Goal: Task Accomplishment & Management: Use online tool/utility

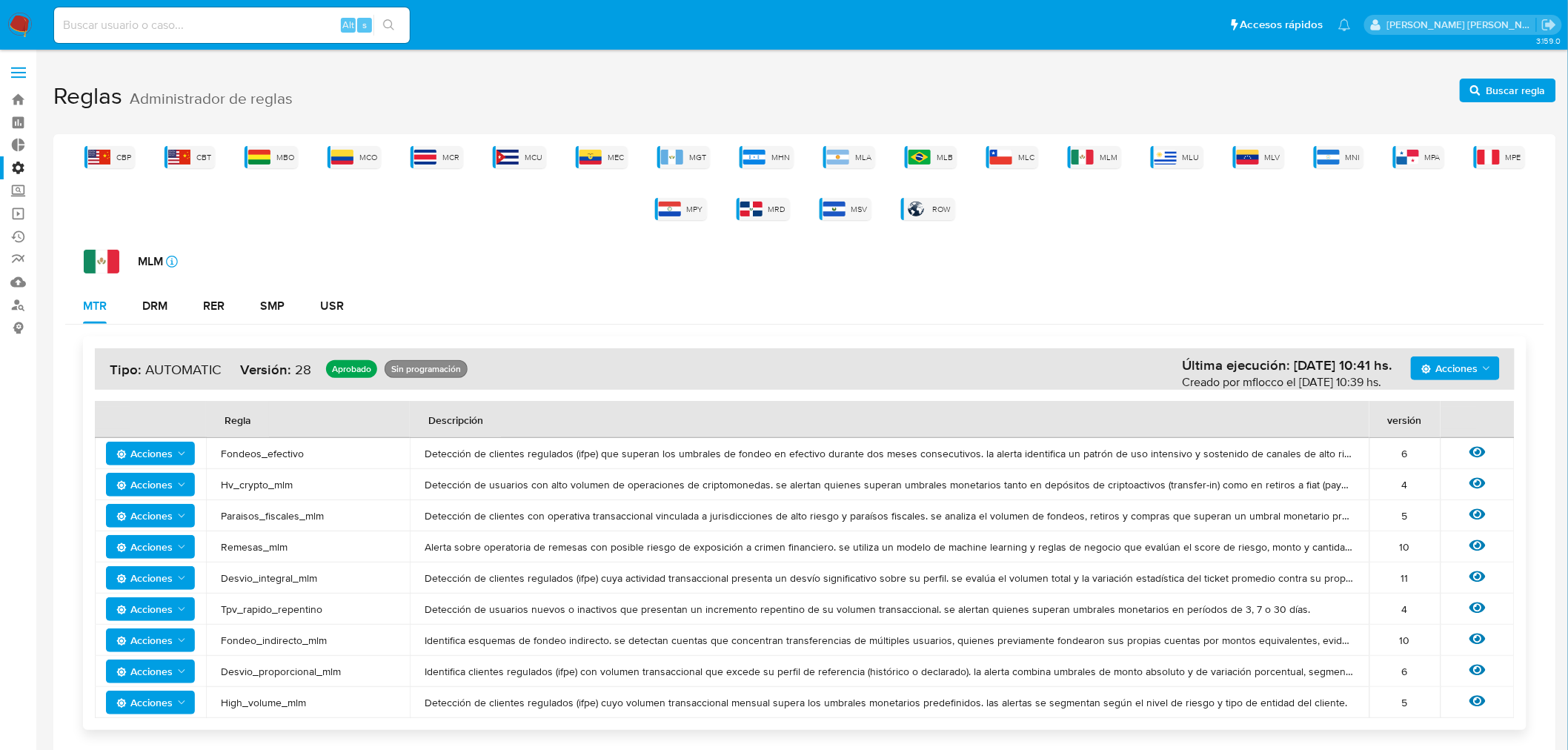
click at [119, 24] on input at bounding box center [232, 25] width 355 height 19
type input "medrano.mer"
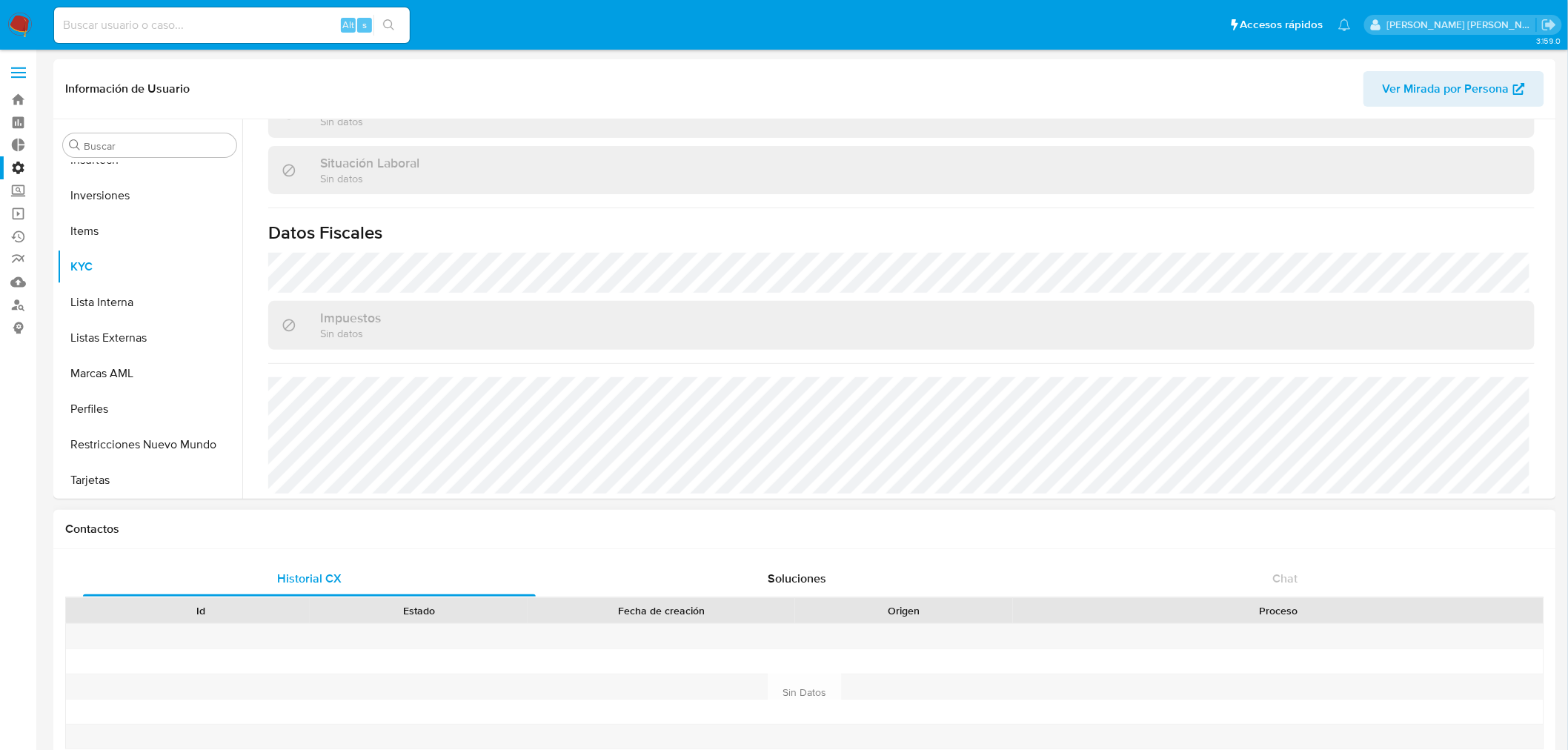
scroll to position [418, 0]
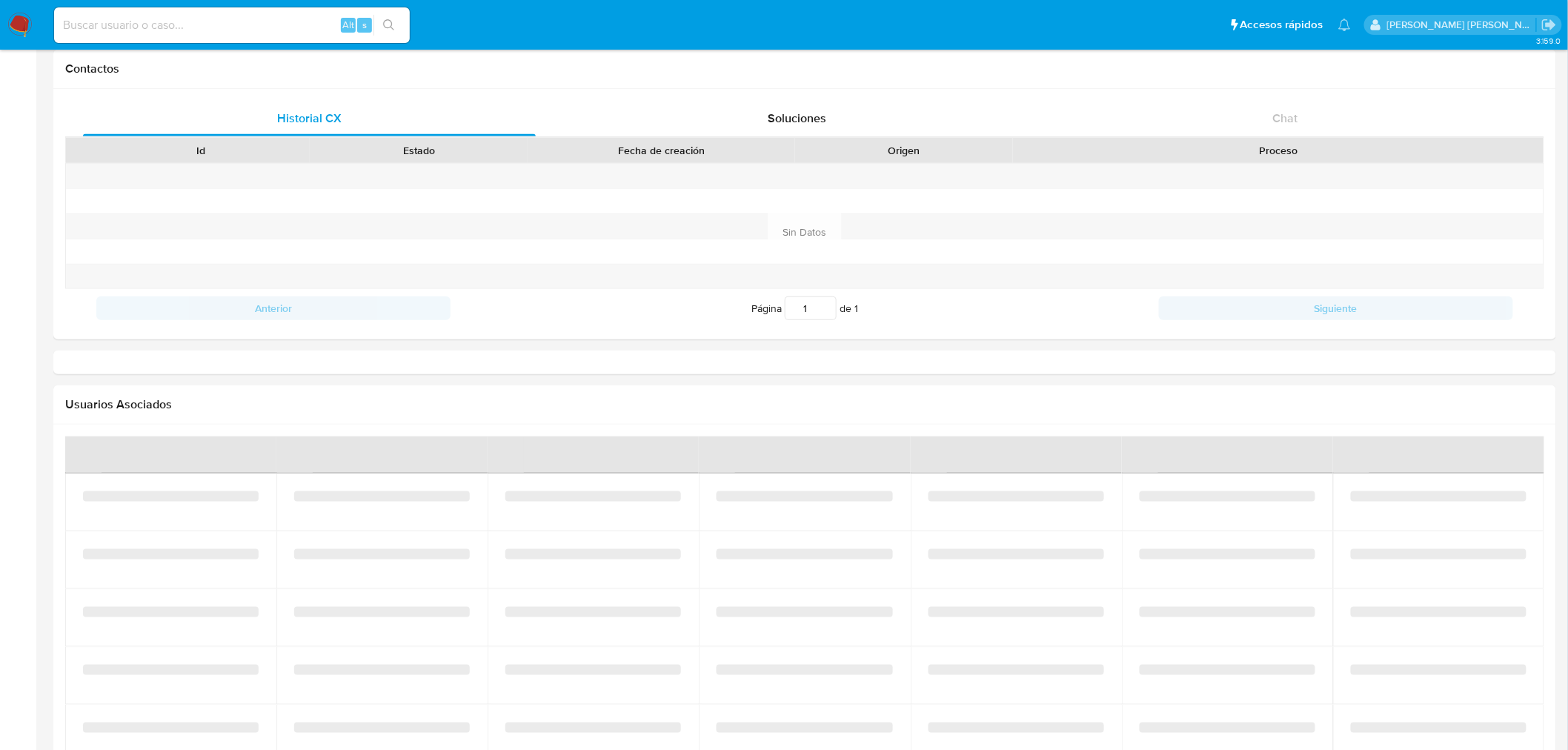
select select "10"
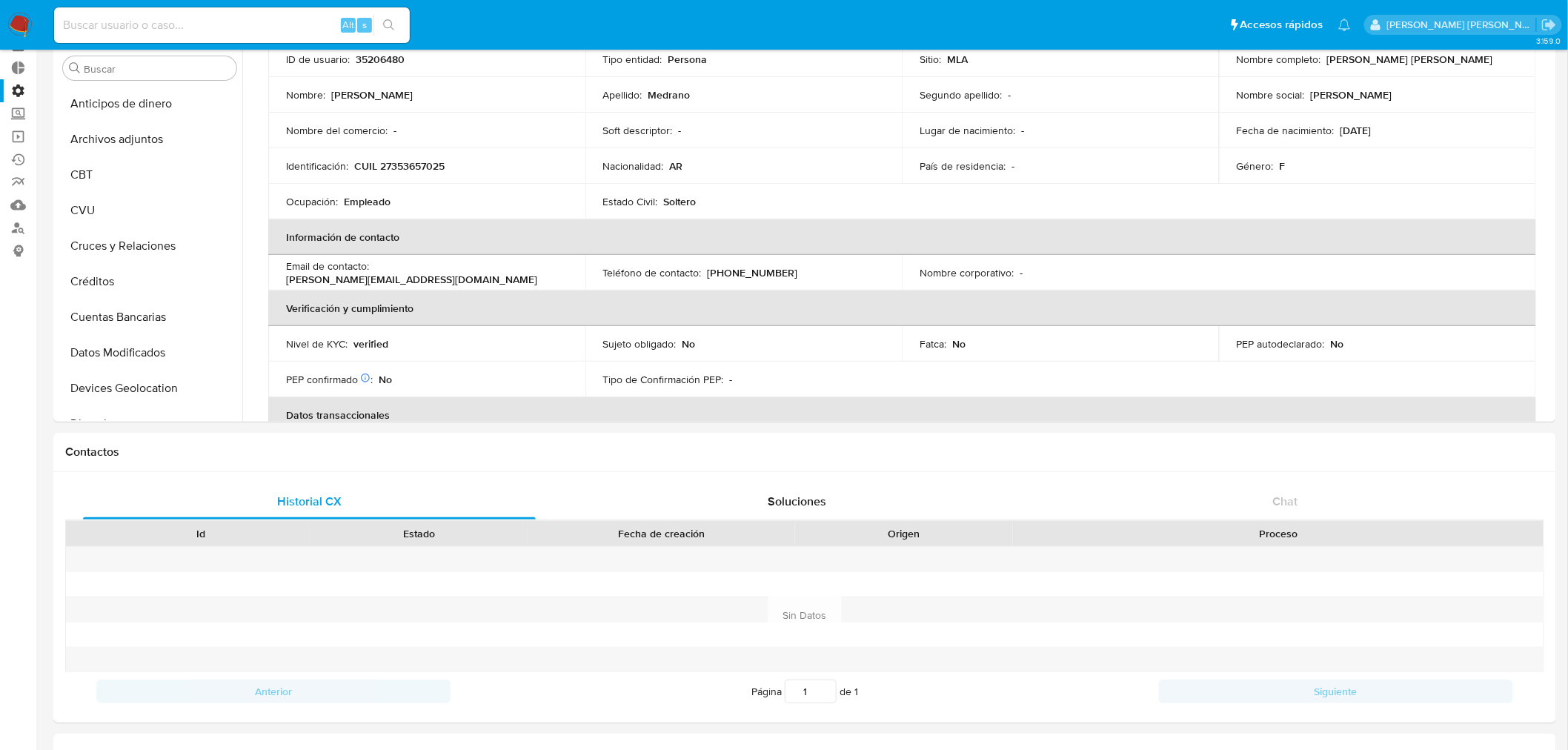
scroll to position [0, 0]
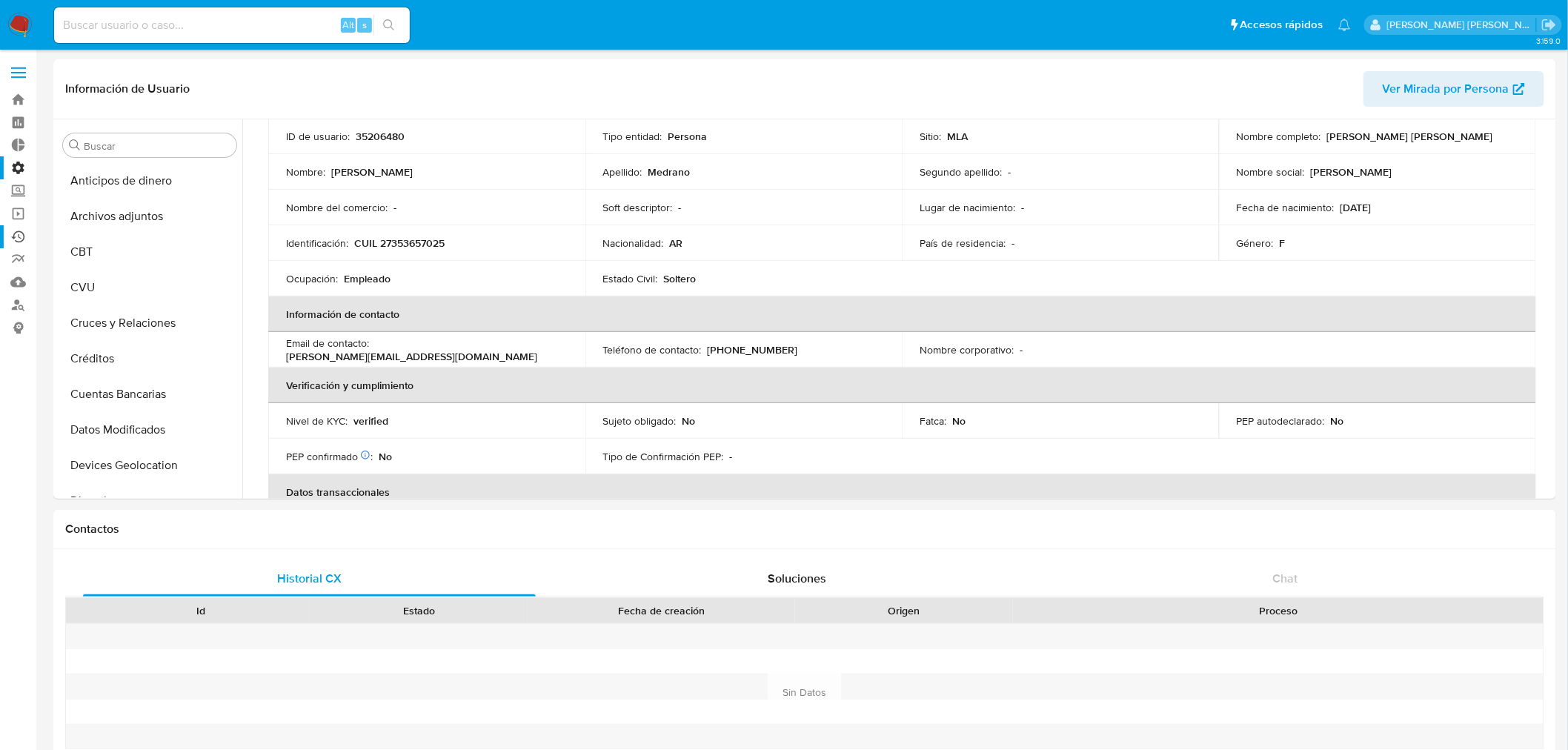
click at [18, 233] on link "Ejecuciones automáticas" at bounding box center [88, 237] width 176 height 23
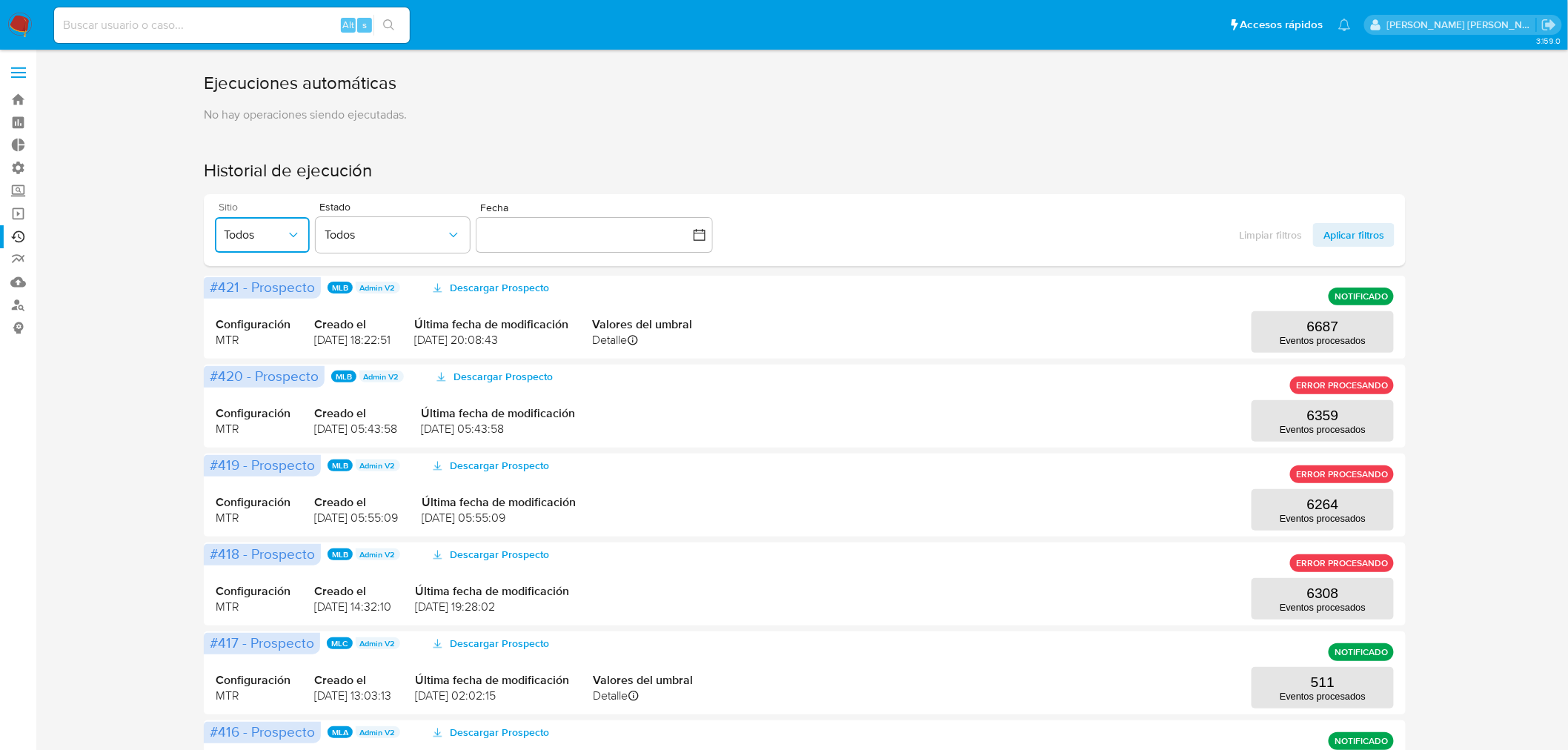
click at [286, 233] on icon "button" at bounding box center [294, 235] width 15 height 15
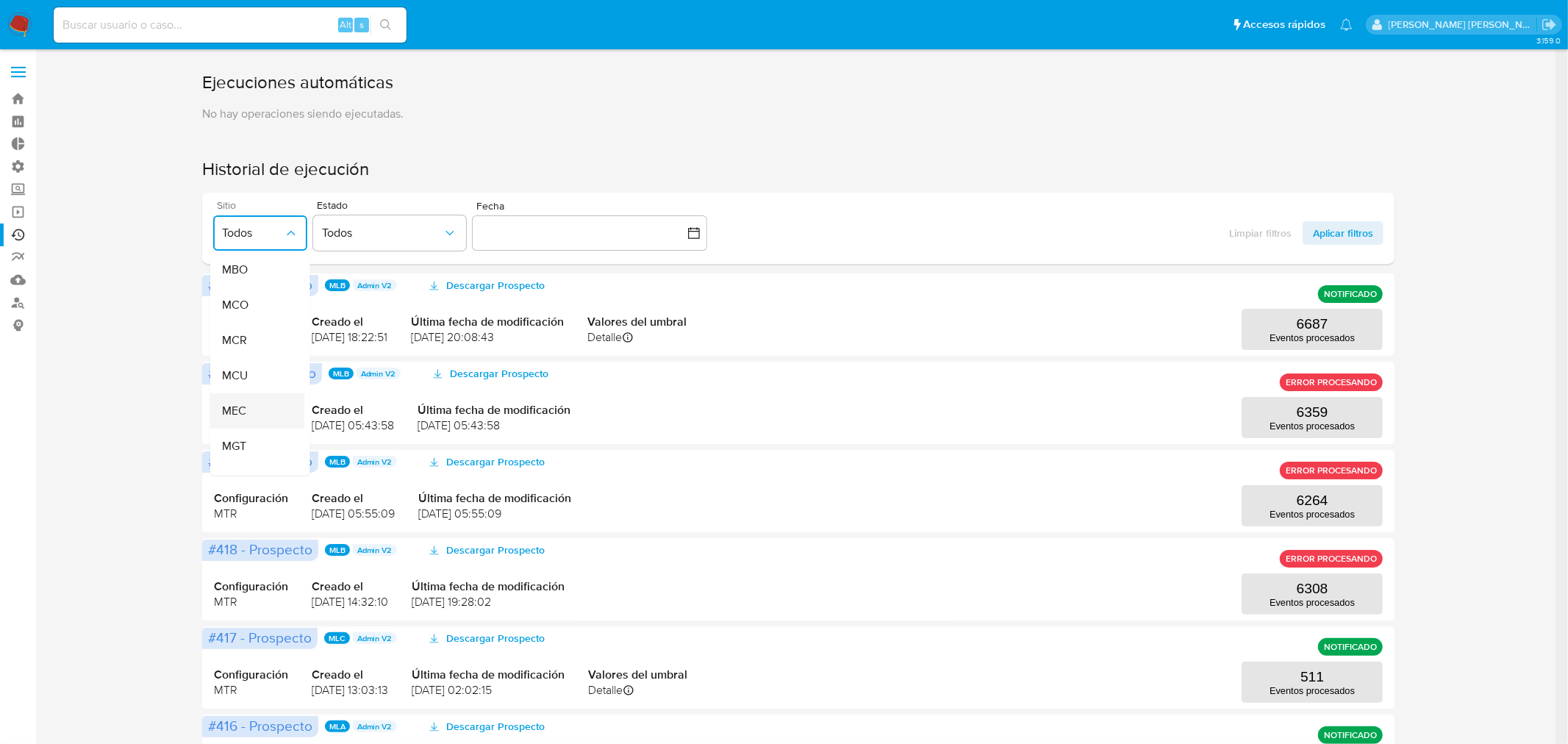
scroll to position [163, 0]
click at [237, 422] on span "MLA" at bounding box center [233, 428] width 24 height 15
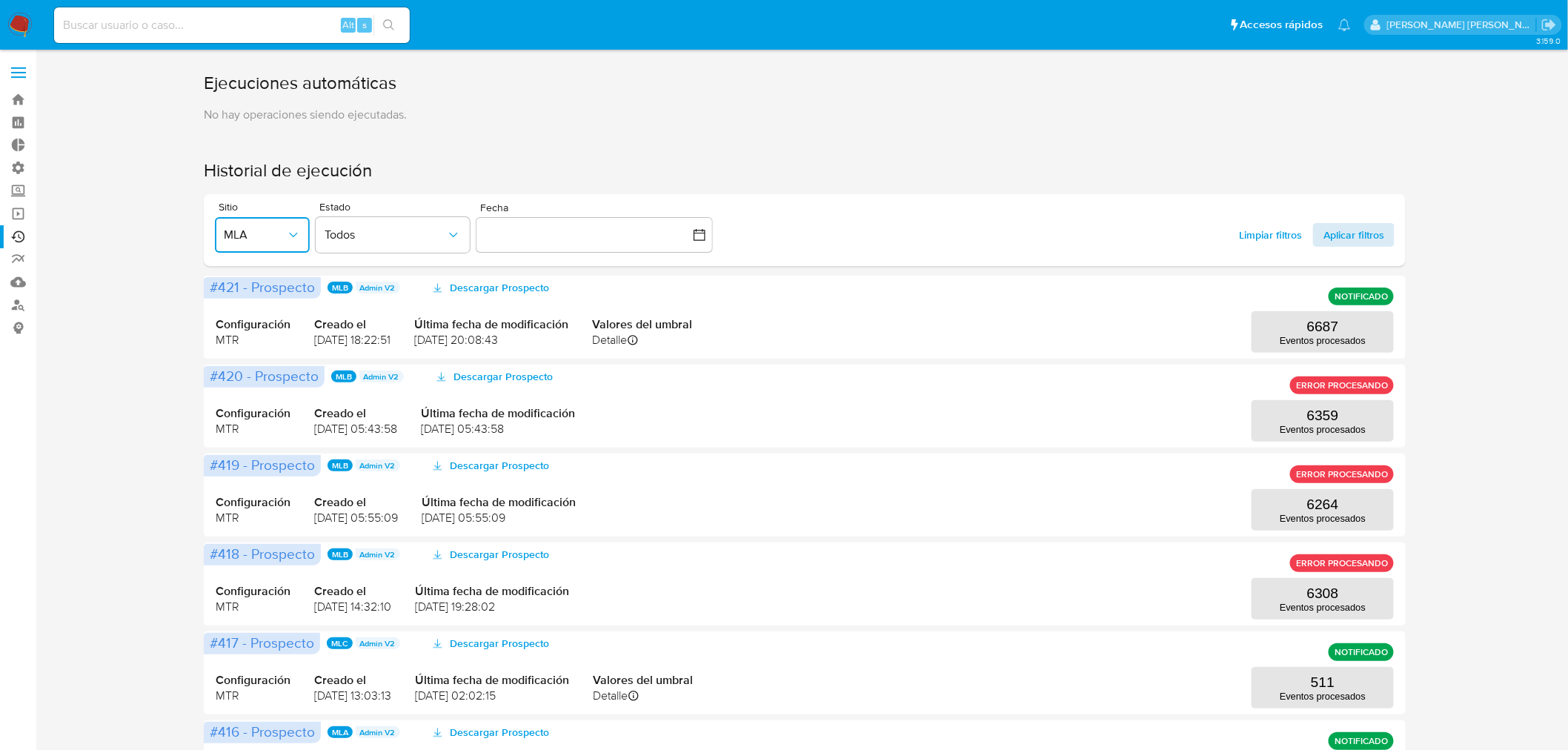
click at [1349, 234] on span "Aplicar filtros" at bounding box center [1353, 235] width 61 height 24
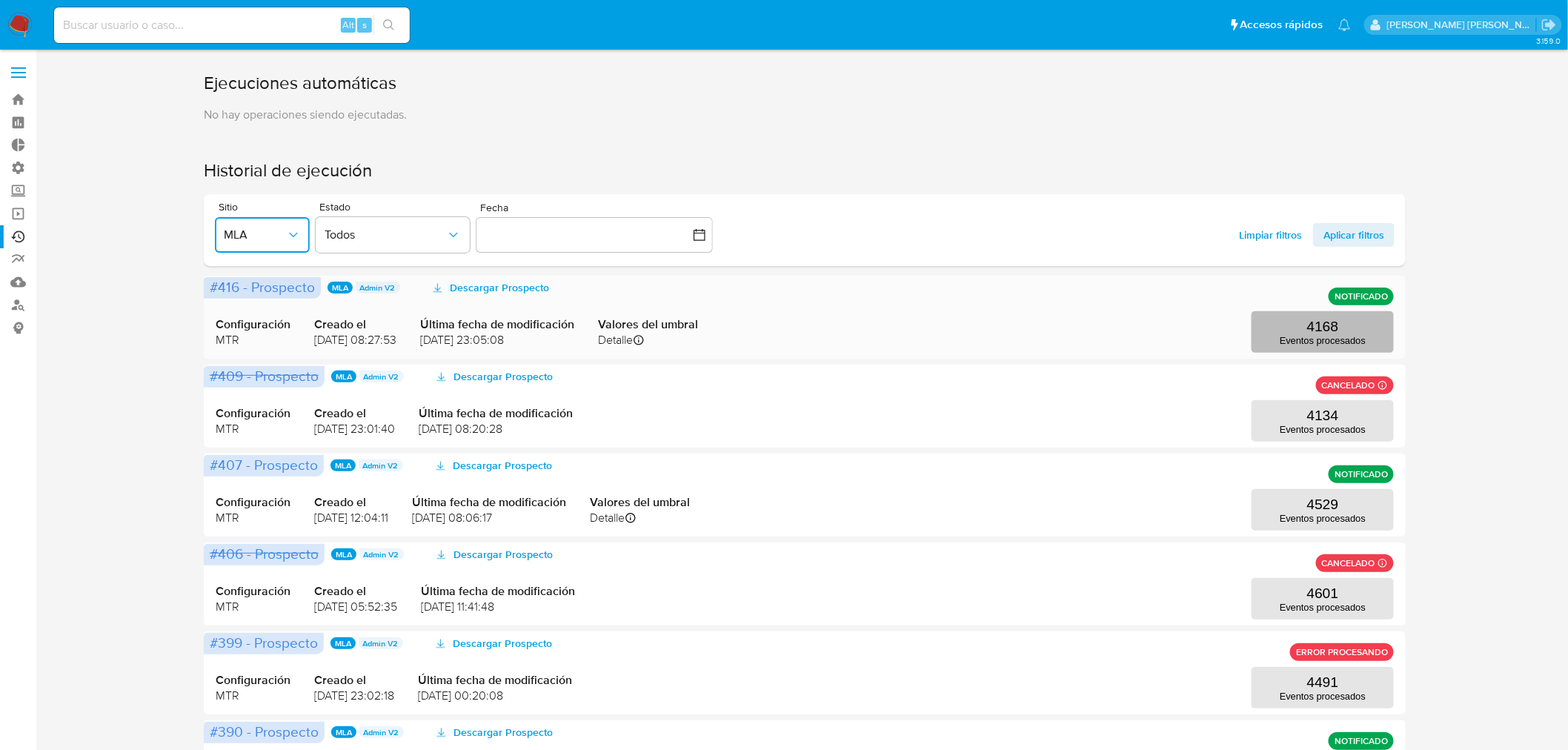
click at [1310, 332] on p "4168" at bounding box center [1323, 327] width 32 height 17
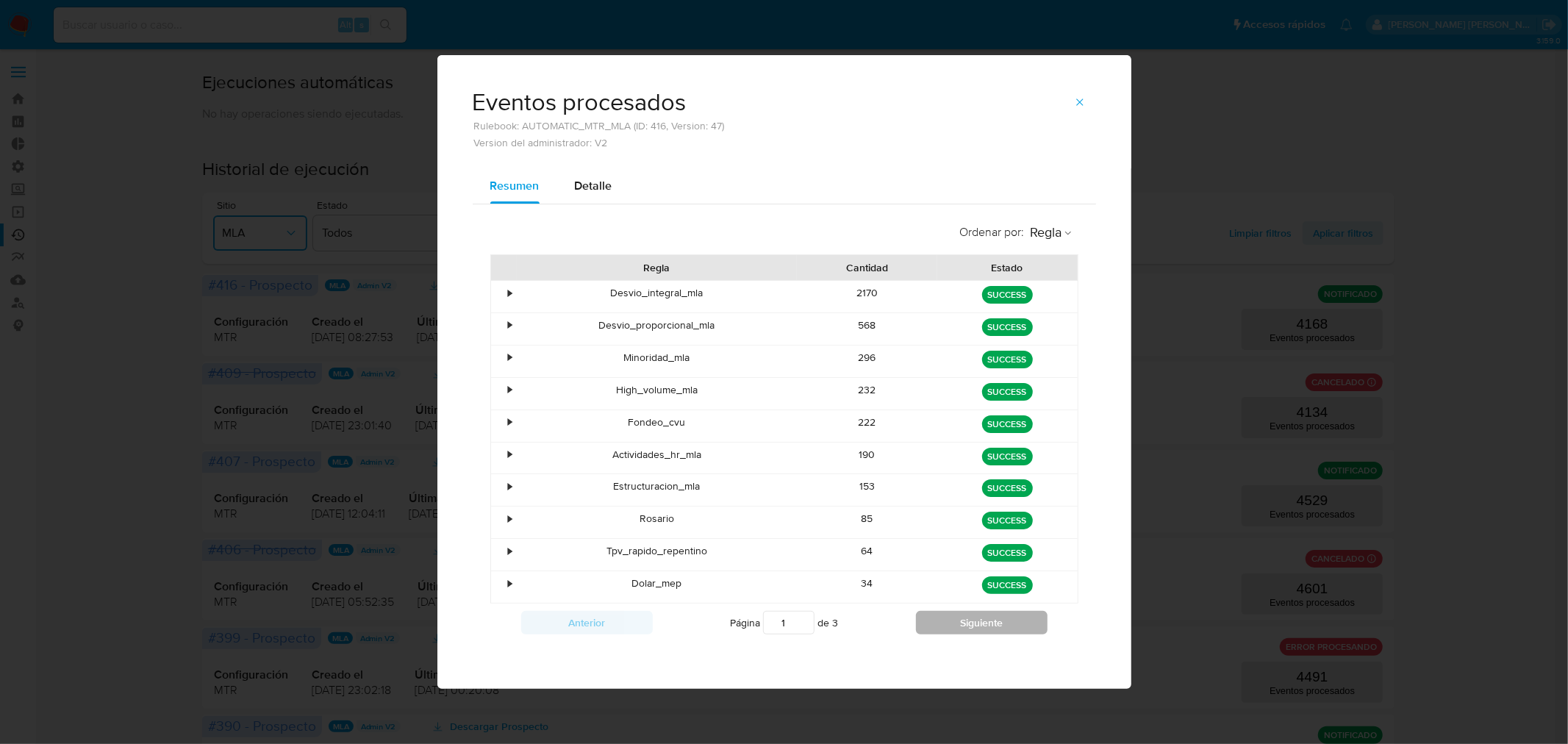
click at [958, 627] on button "Siguiente" at bounding box center [982, 623] width 132 height 24
type input "2"
click at [1085, 92] on button "button" at bounding box center [1080, 102] width 32 height 24
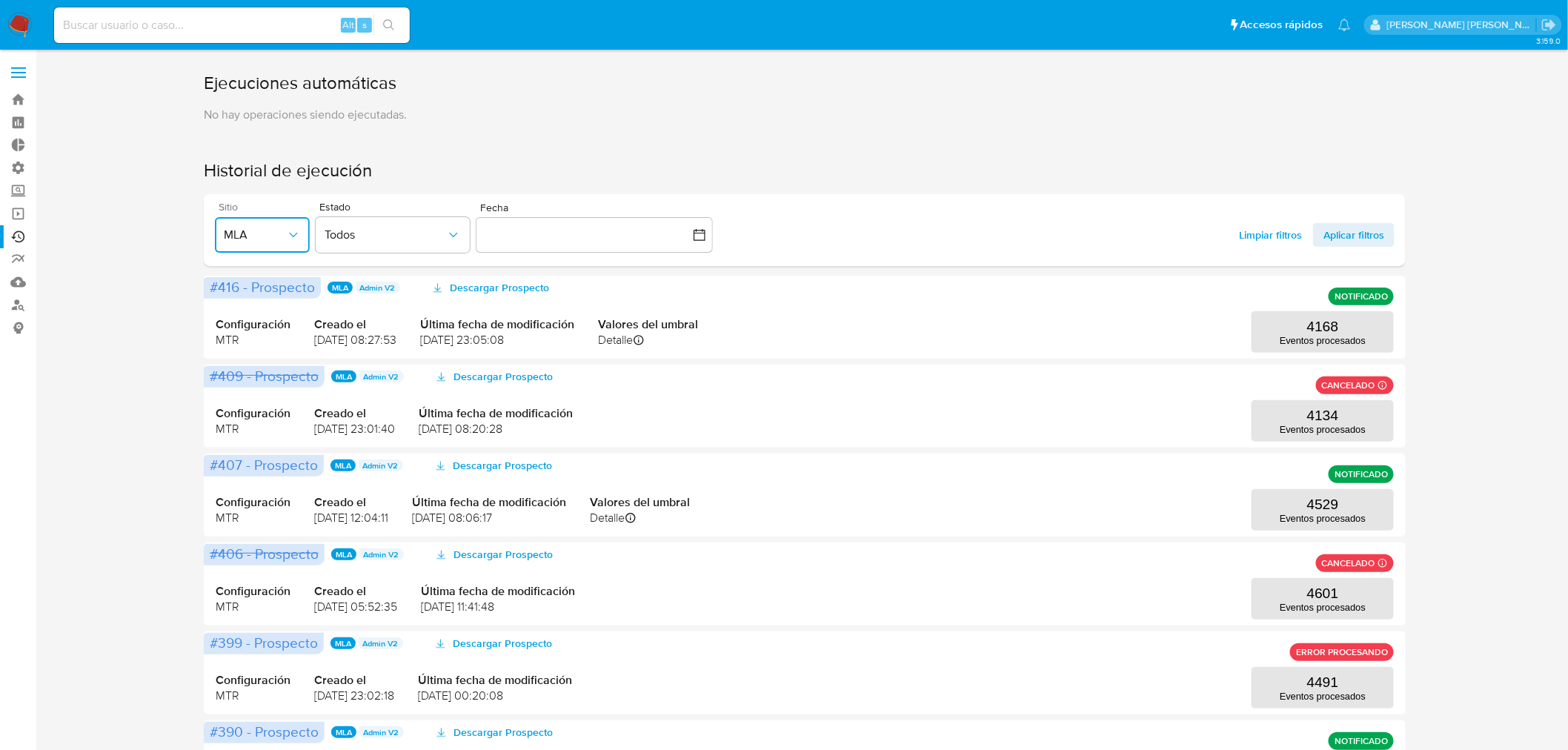
click at [294, 239] on icon "button" at bounding box center [294, 235] width 15 height 15
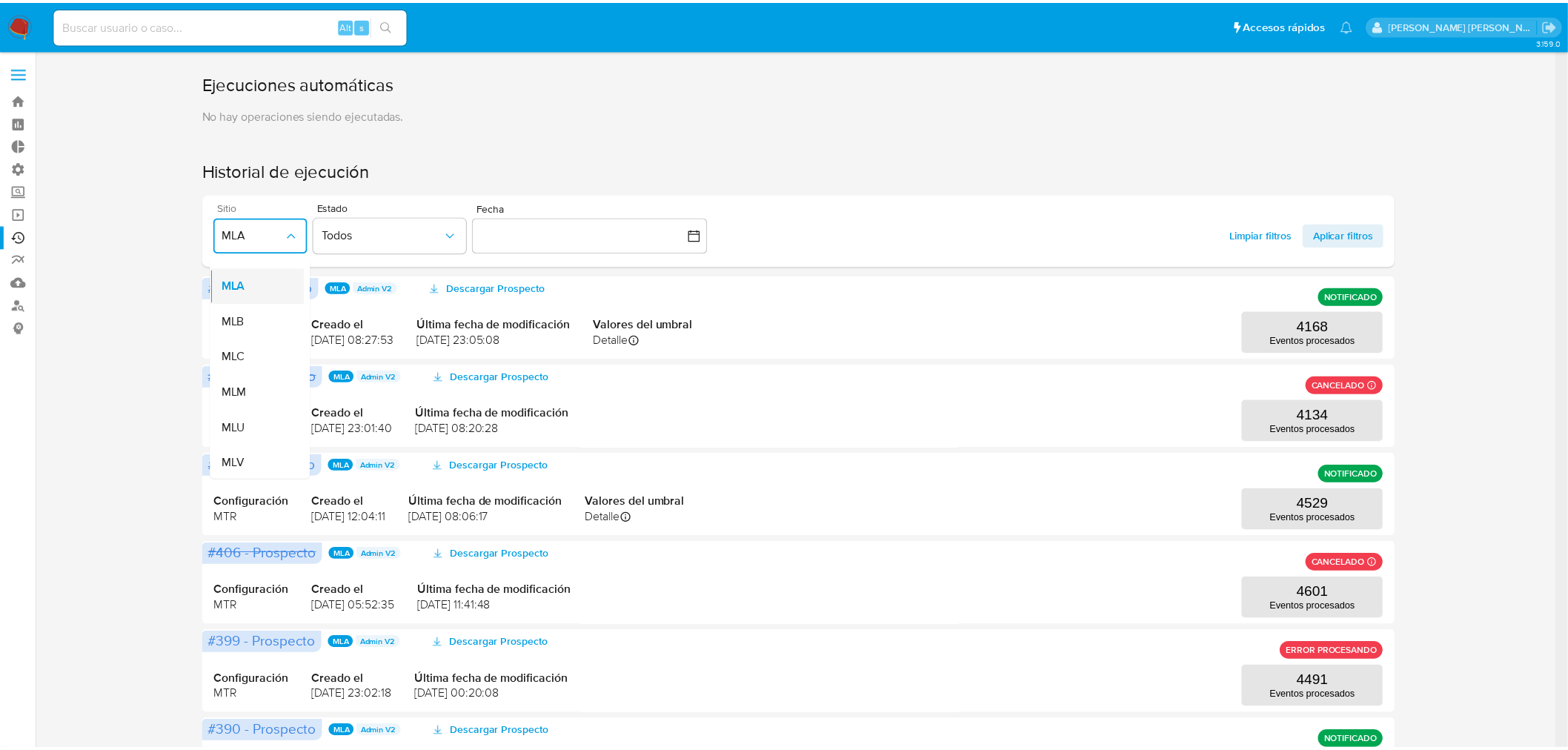
scroll to position [329, 0]
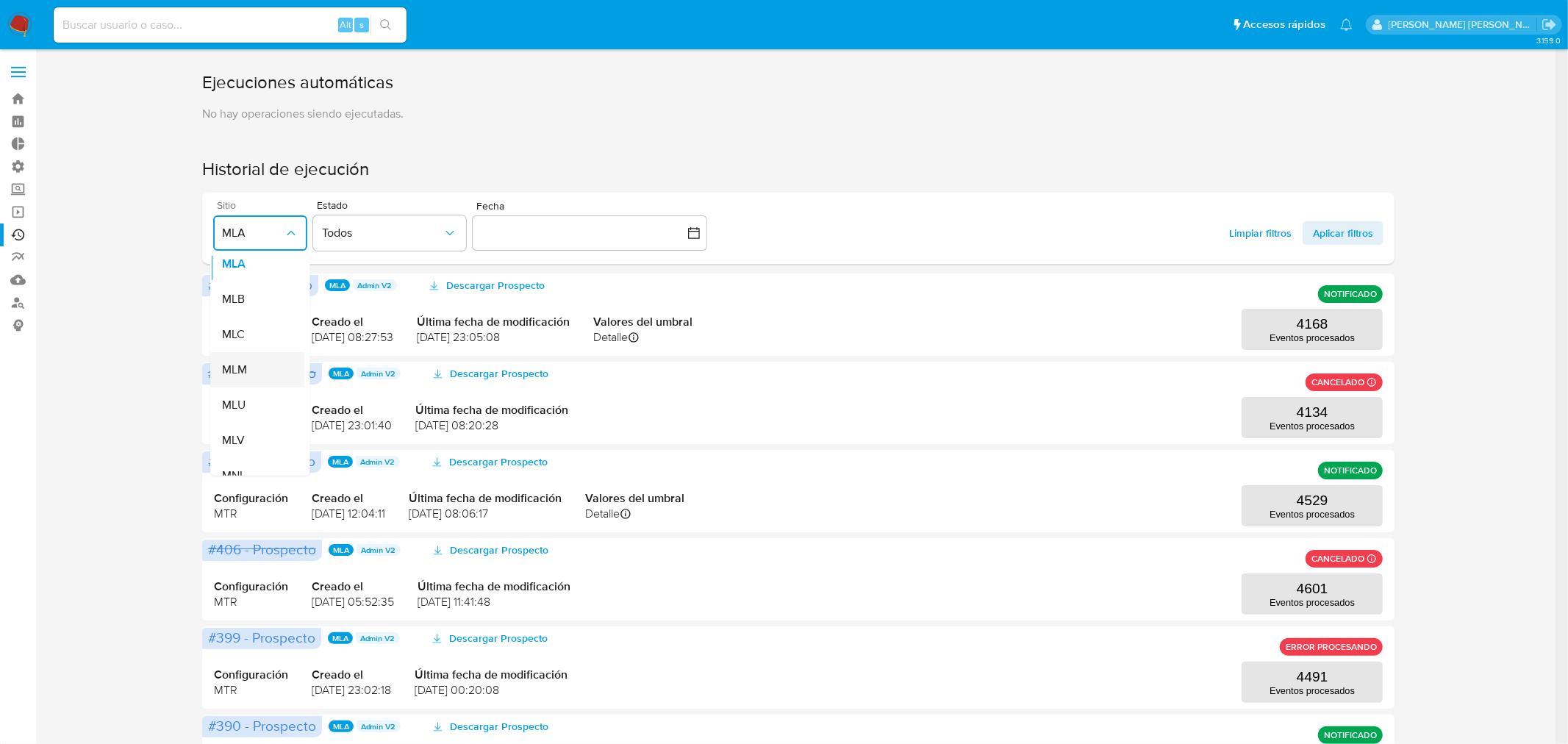
click at [256, 362] on div "MLM" at bounding box center [252, 370] width 62 height 35
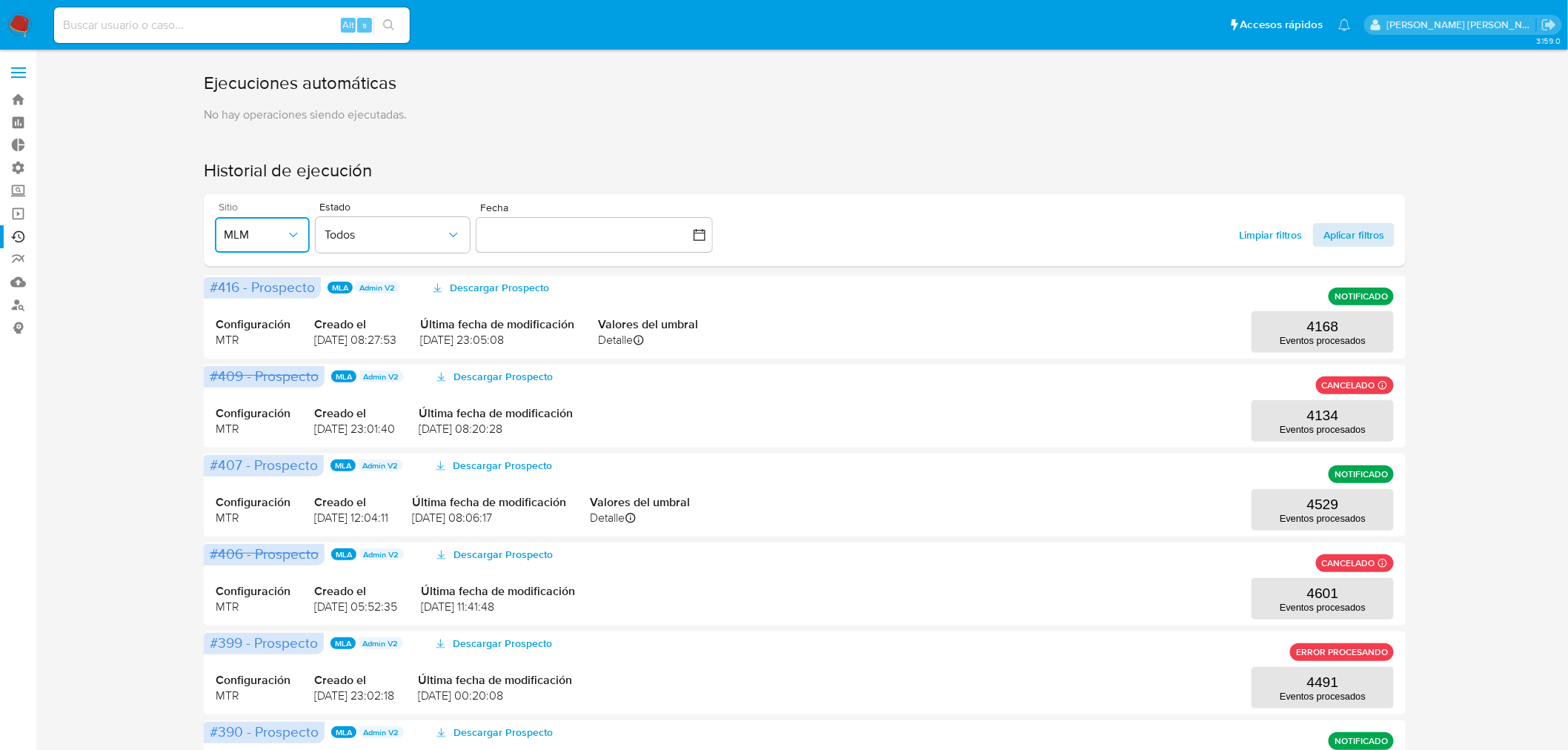
click at [1370, 231] on span "Aplicar filtros" at bounding box center [1353, 235] width 61 height 24
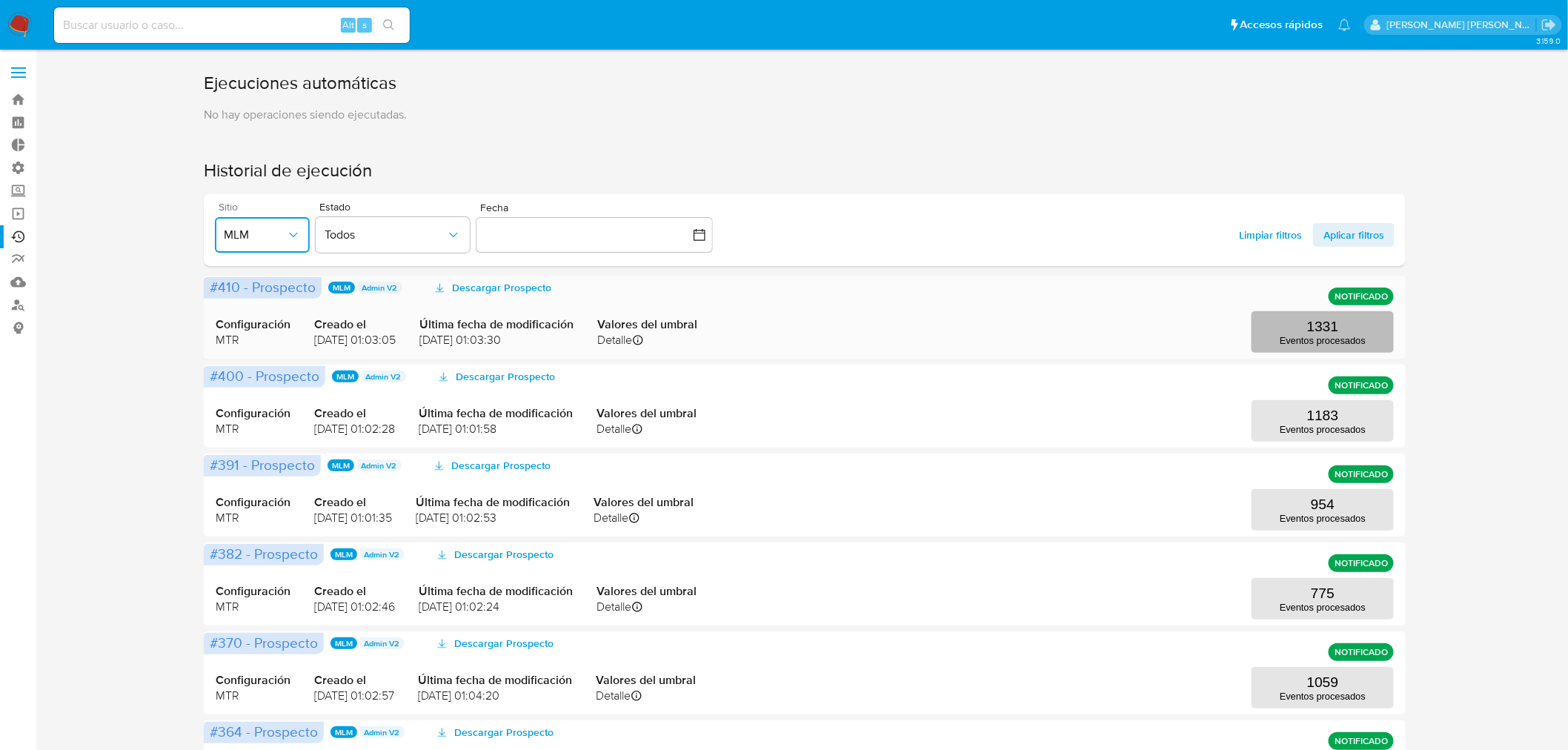
click at [1312, 321] on p "1331" at bounding box center [1323, 327] width 32 height 17
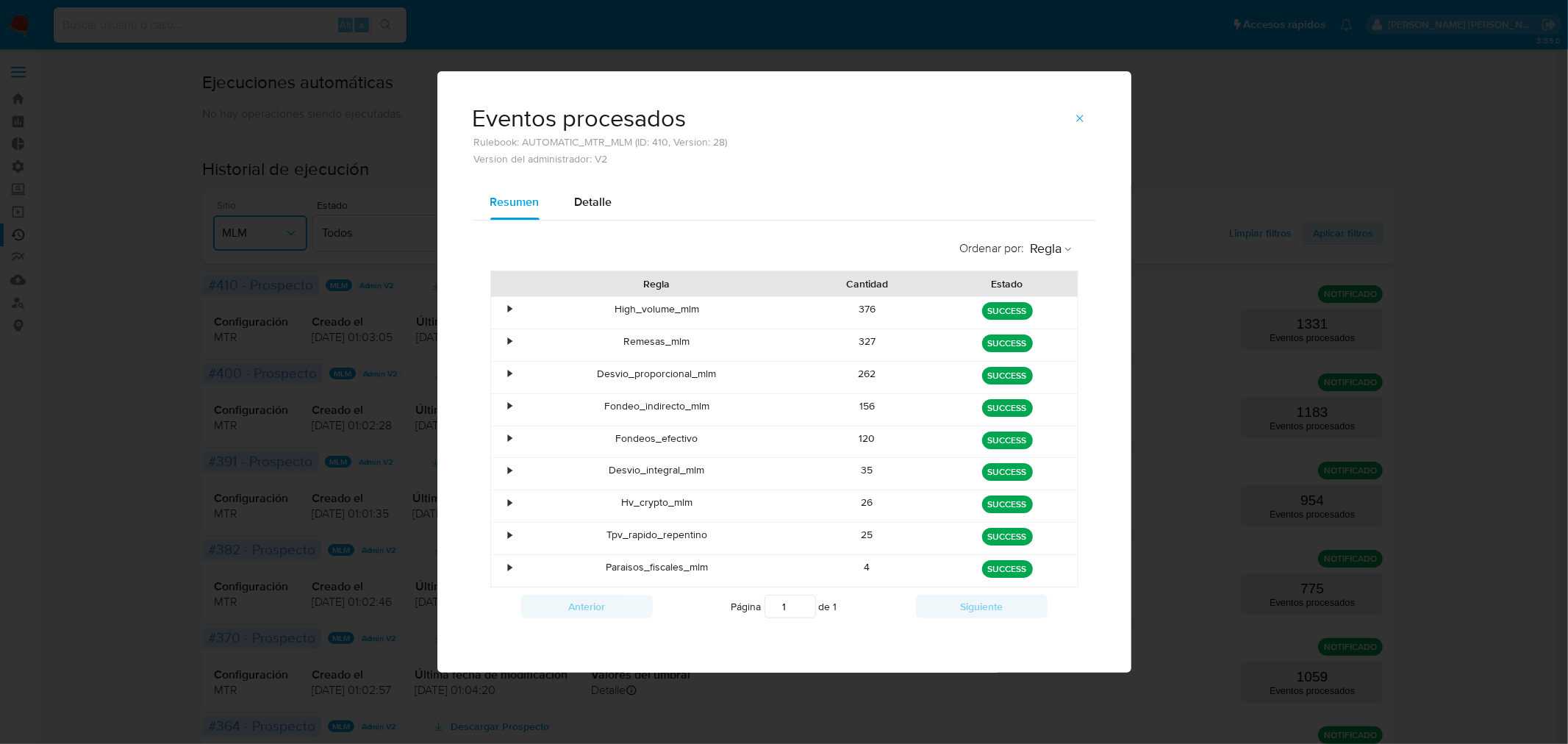
click at [510, 306] on div "•" at bounding box center [511, 309] width 3 height 14
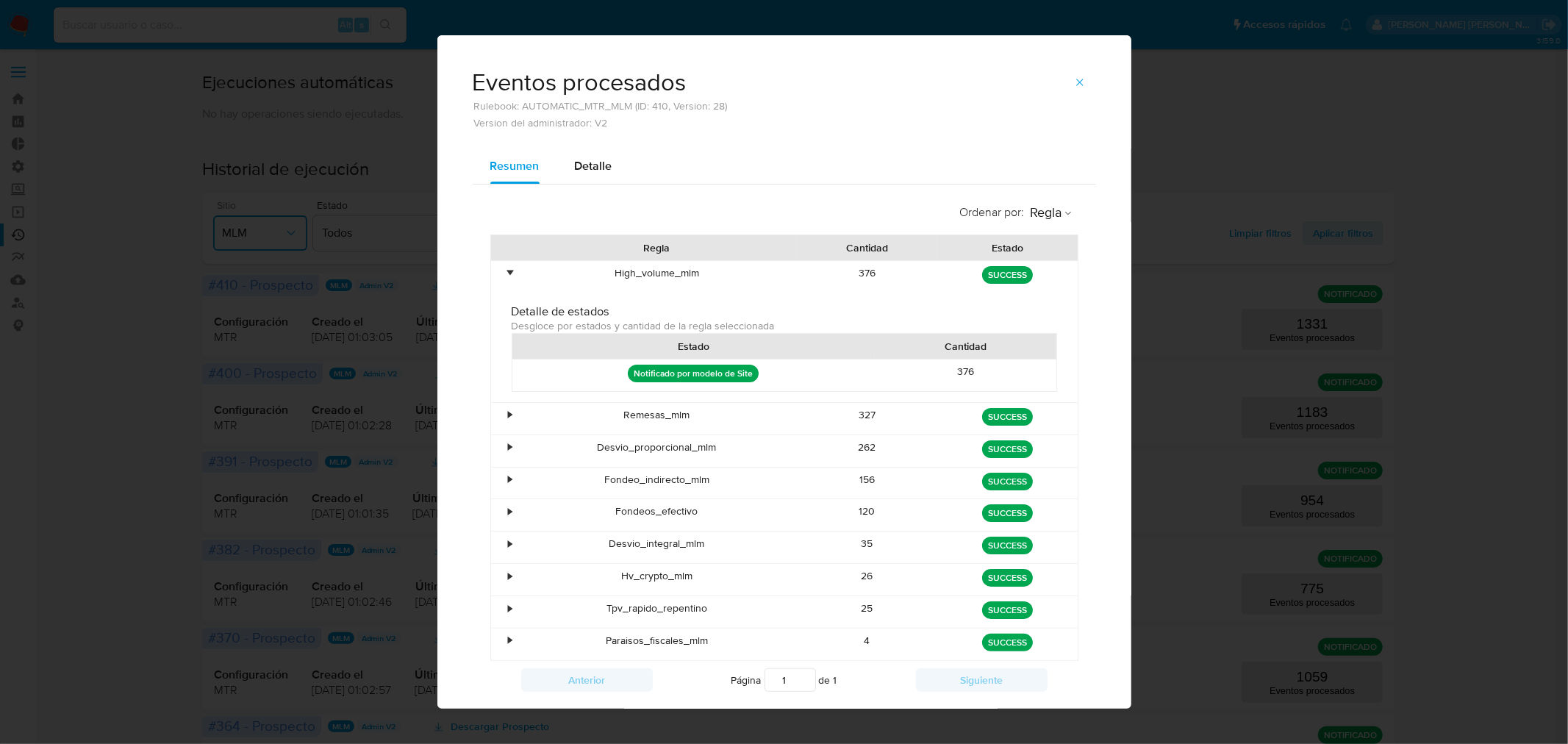
click at [501, 269] on div "•" at bounding box center [503, 277] width 26 height 31
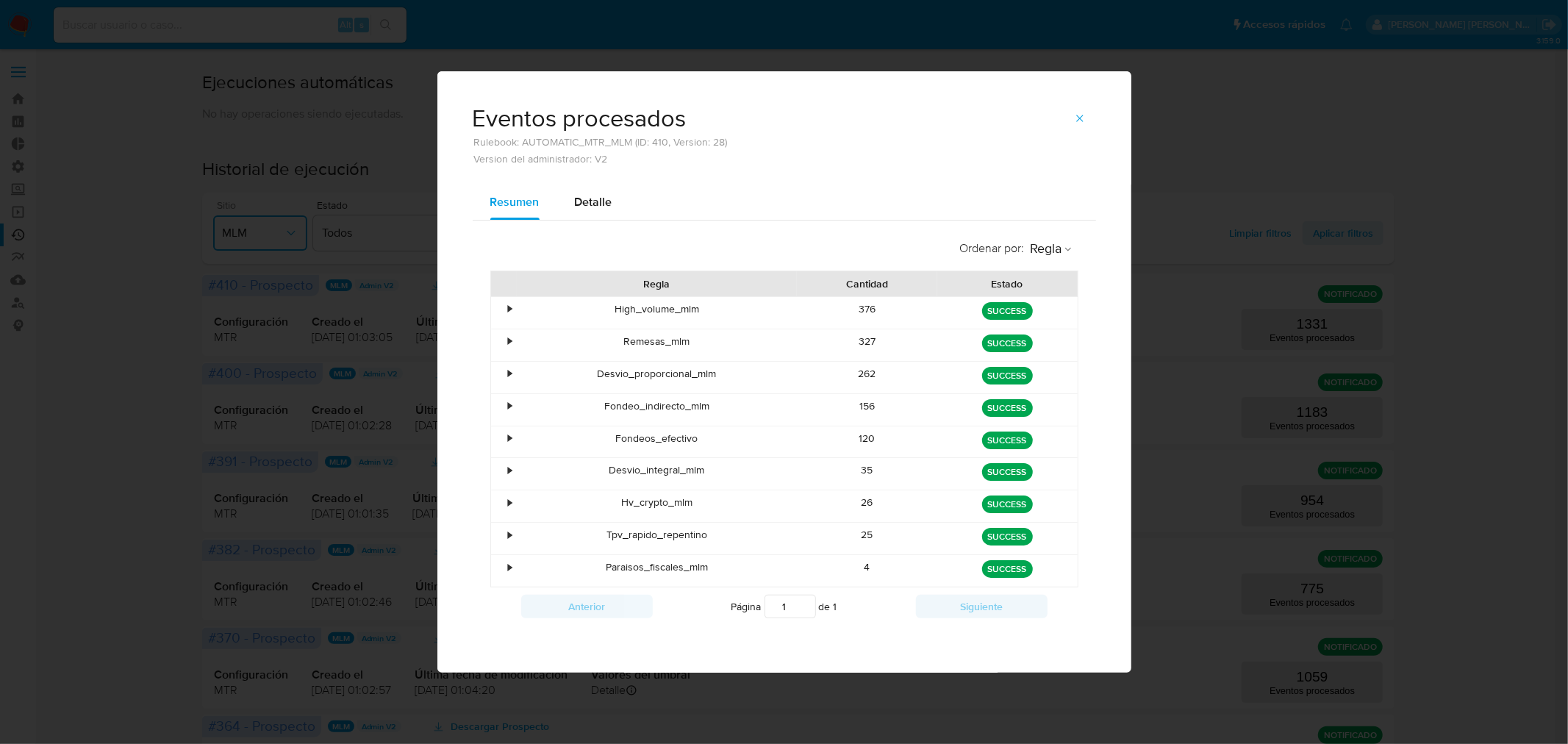
click at [510, 336] on div "•" at bounding box center [511, 341] width 3 height 14
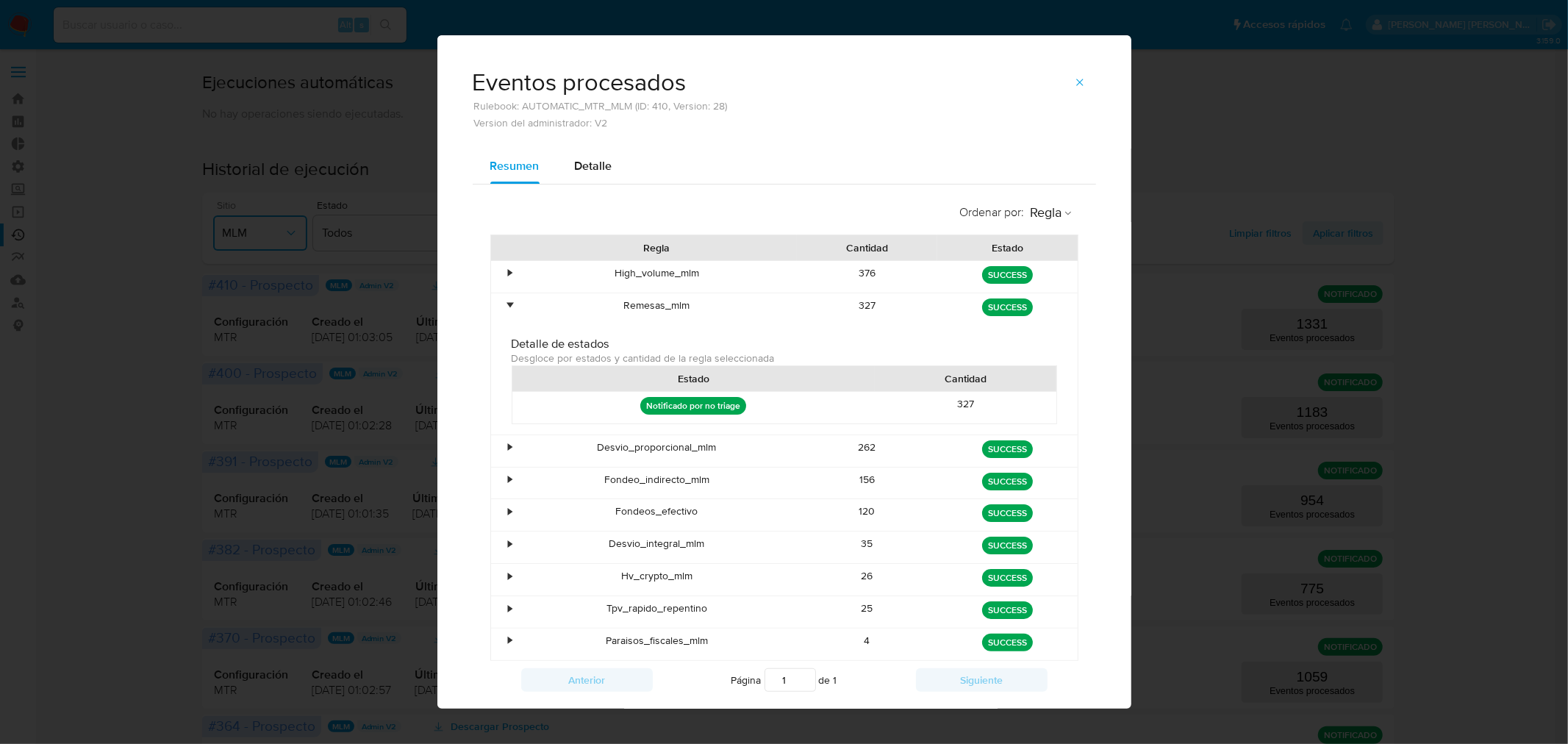
click at [509, 309] on div "•" at bounding box center [511, 305] width 3 height 14
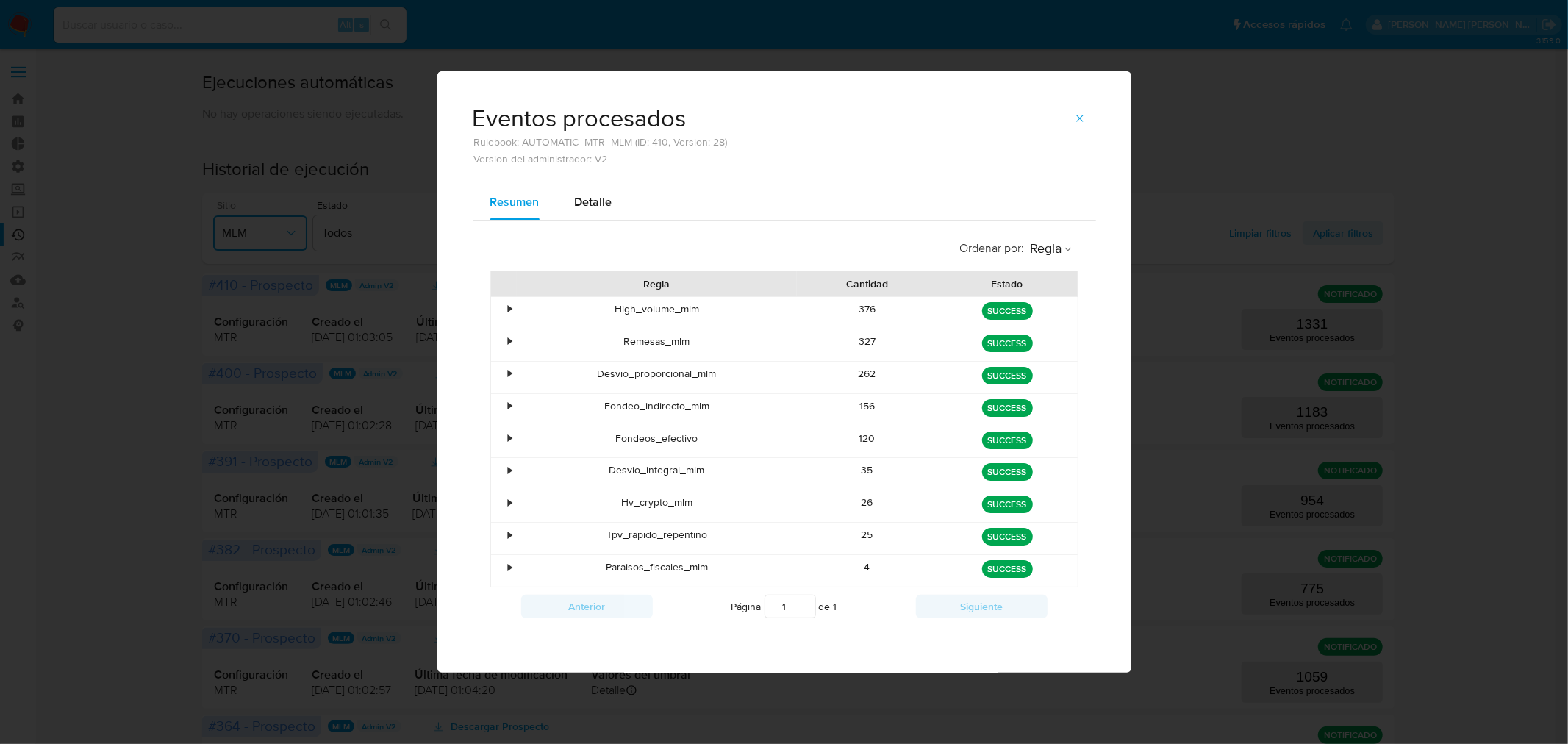
click at [503, 363] on div "•" at bounding box center [503, 377] width 26 height 31
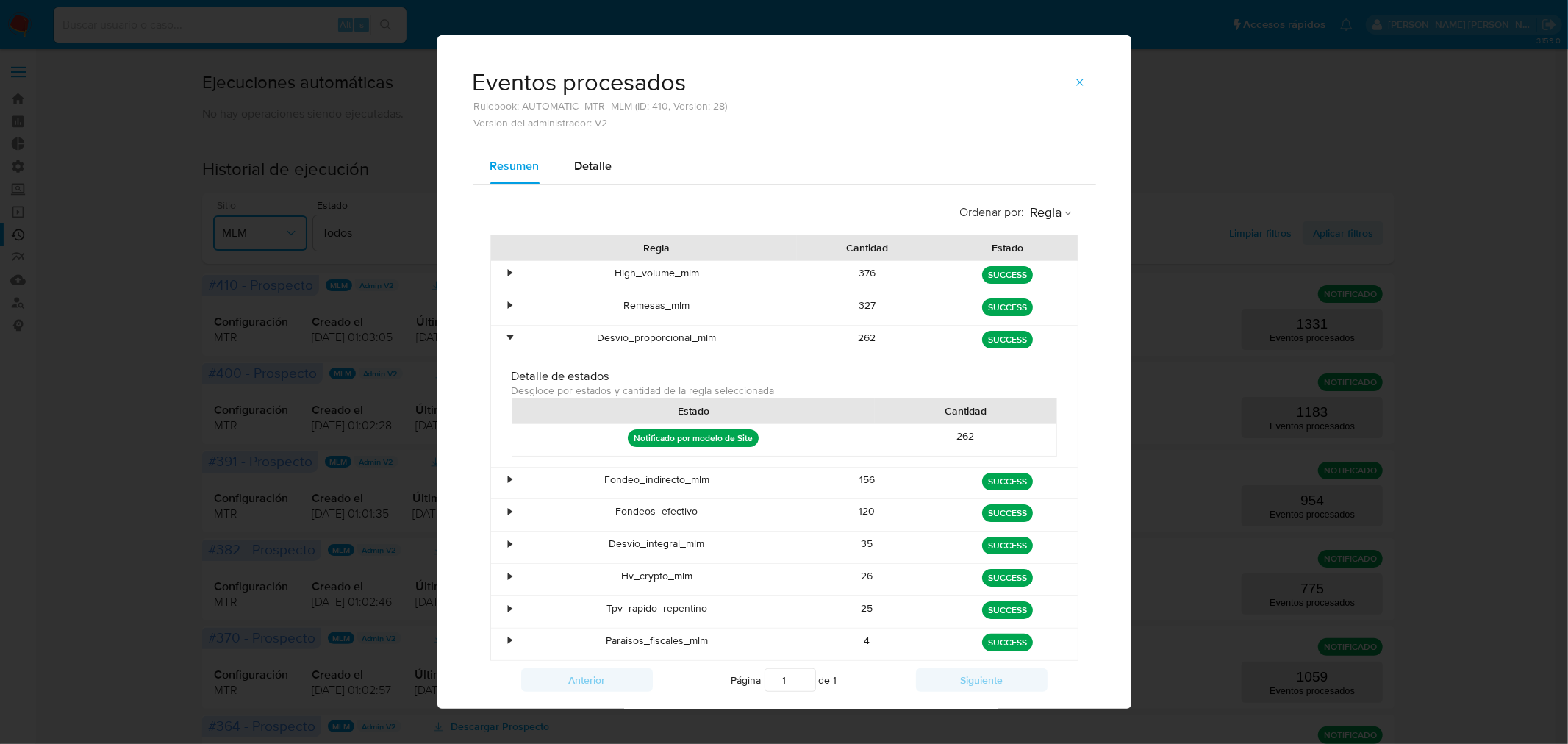
click at [509, 335] on div "•" at bounding box center [511, 338] width 3 height 14
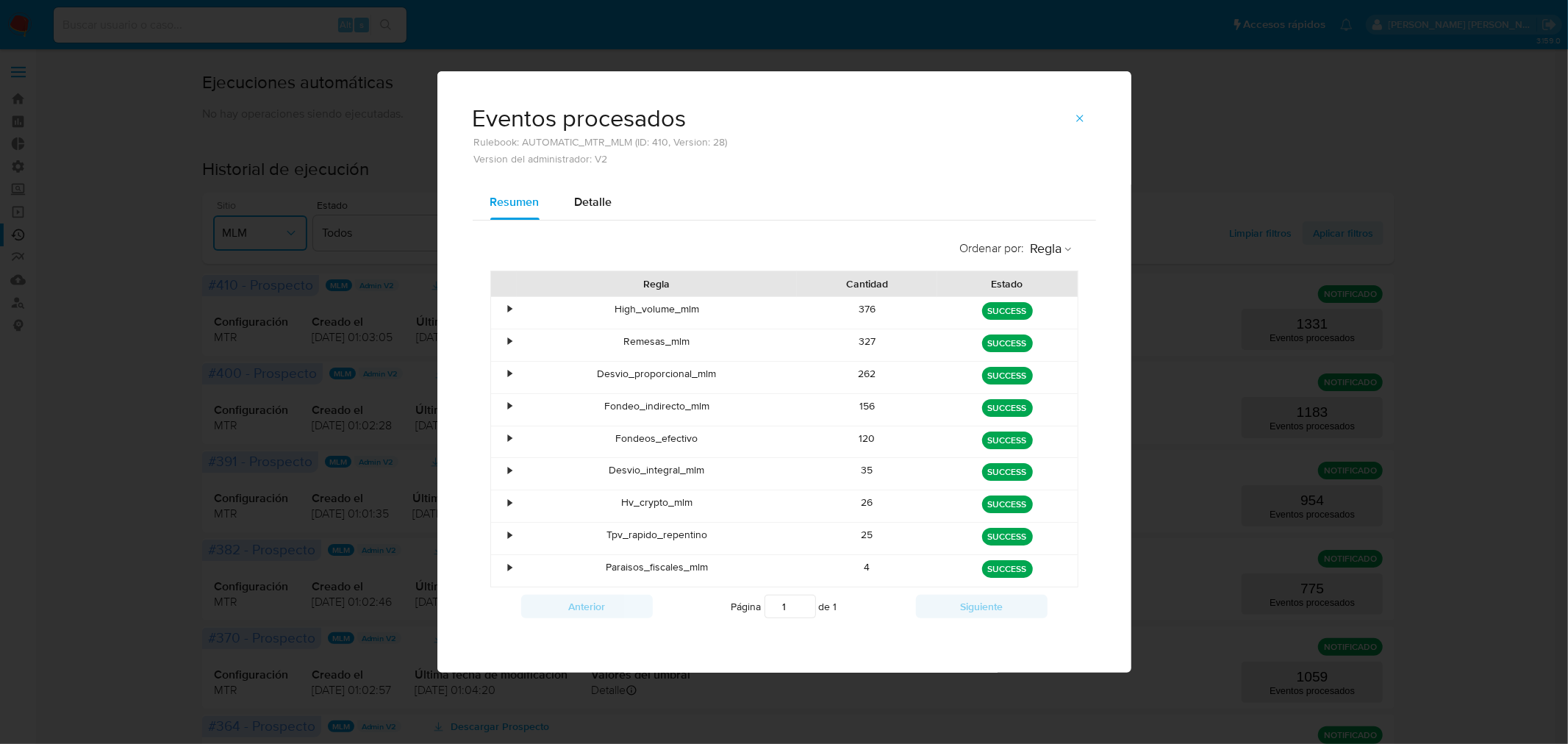
click at [510, 412] on div "•" at bounding box center [511, 406] width 3 height 14
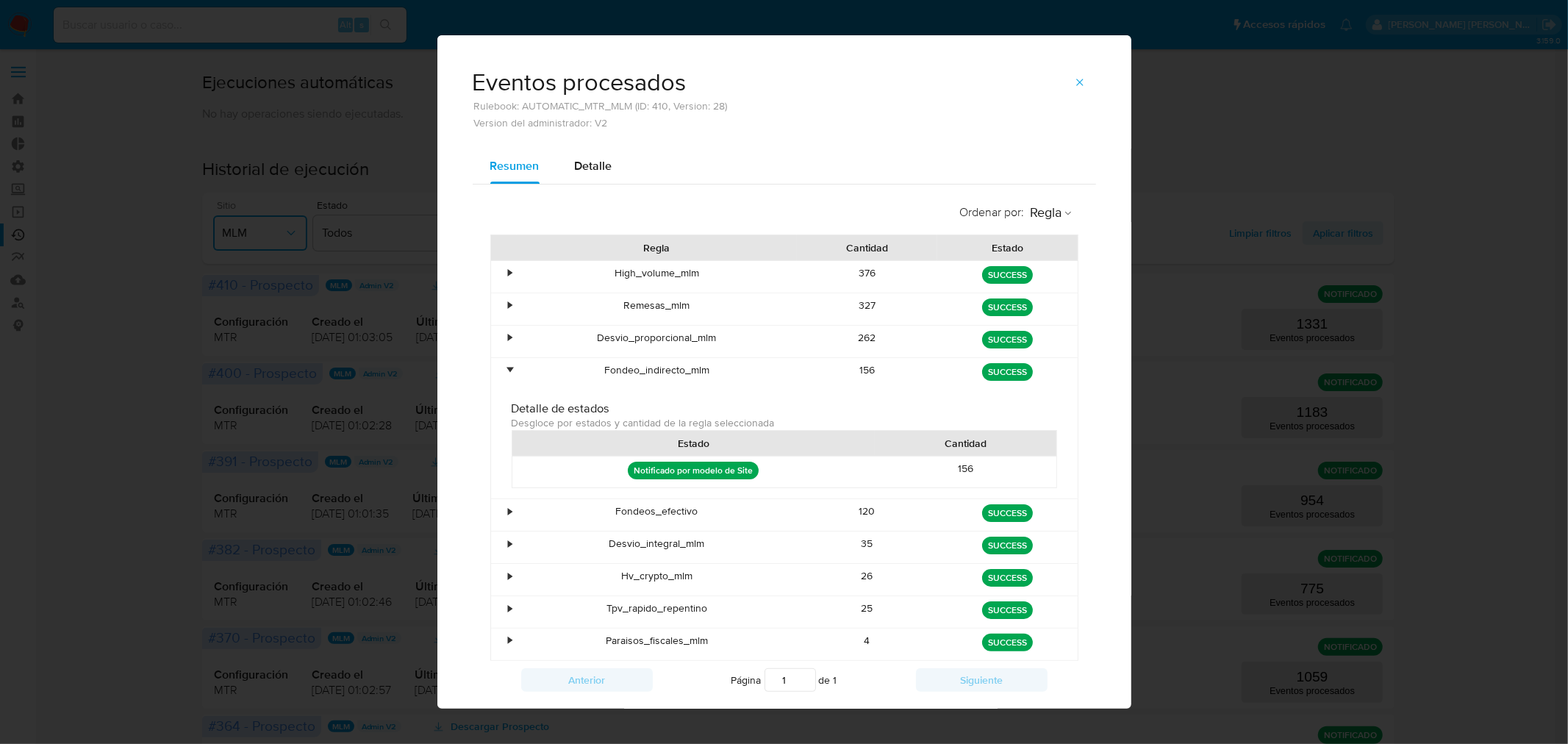
click at [502, 365] on div "•" at bounding box center [503, 374] width 26 height 31
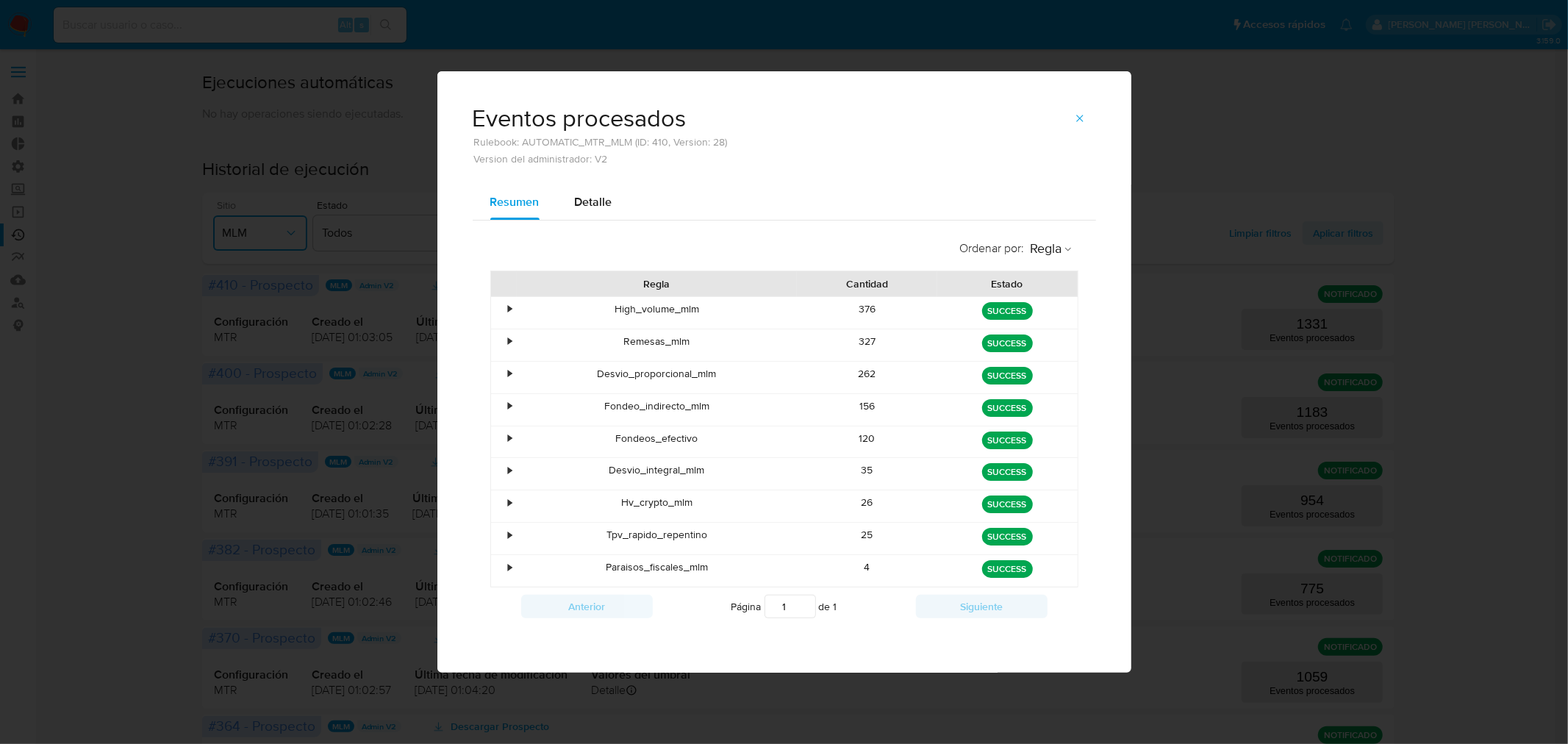
click at [505, 430] on div "•" at bounding box center [503, 442] width 26 height 31
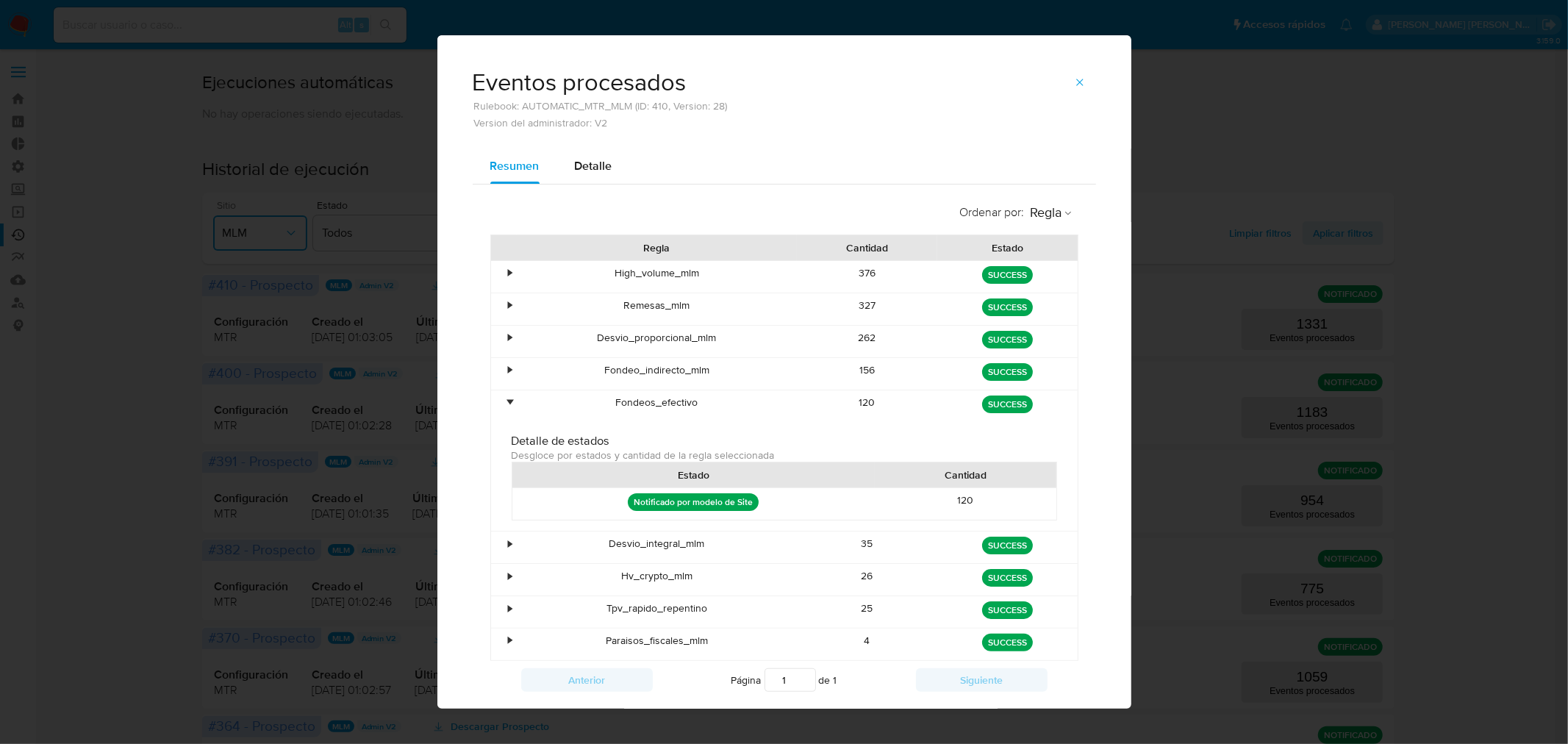
click at [509, 399] on div "•" at bounding box center [511, 402] width 3 height 14
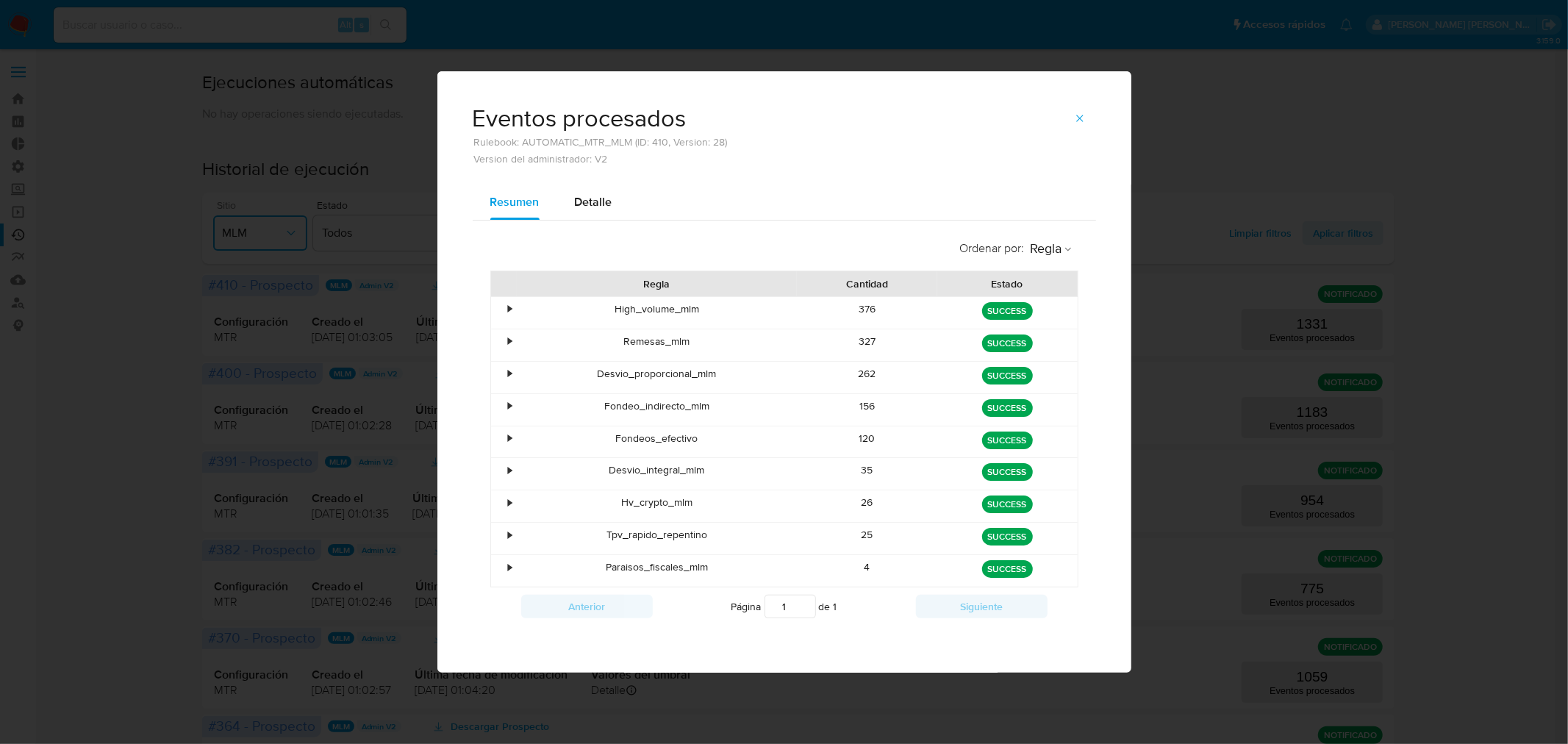
click at [508, 476] on div "•" at bounding box center [503, 474] width 26 height 31
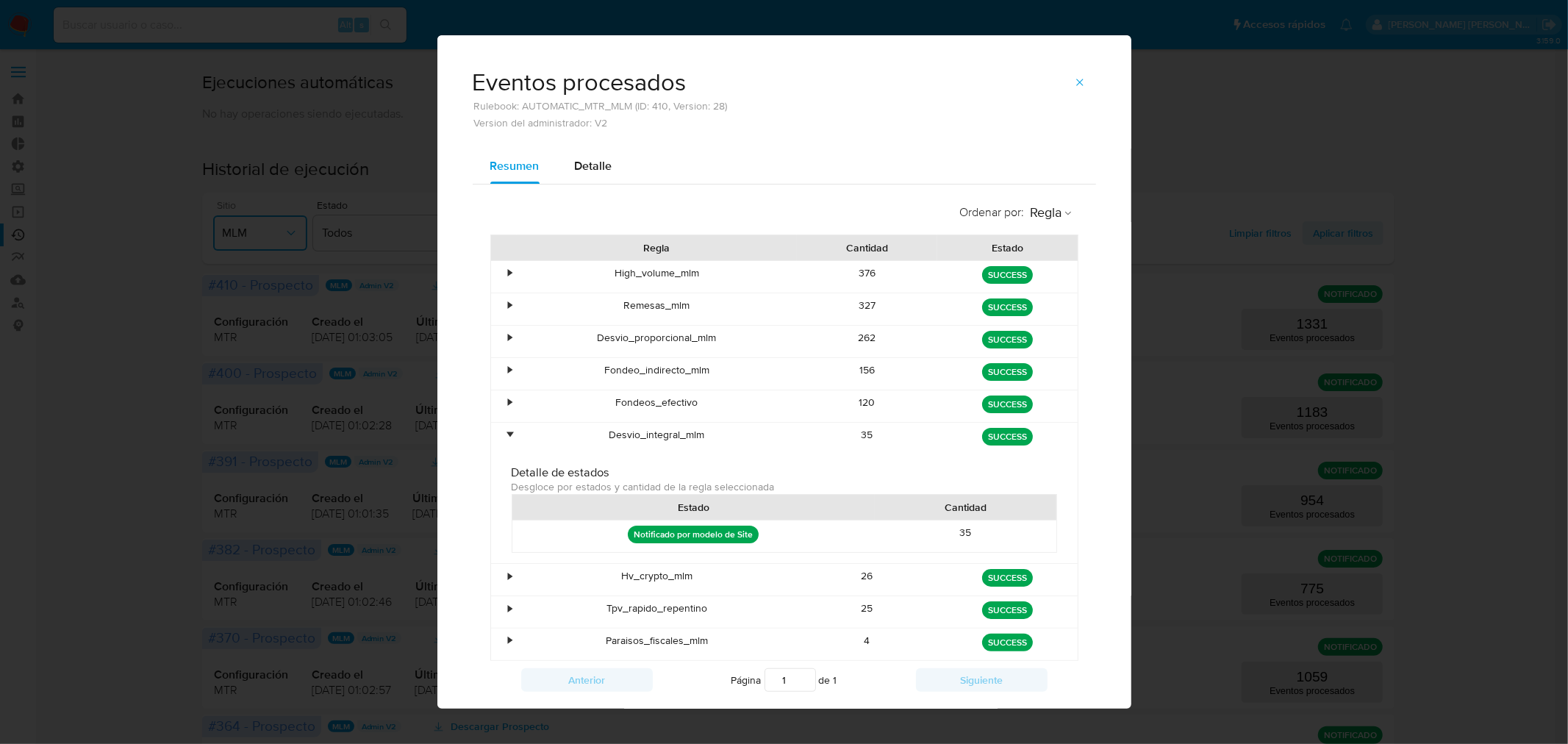
click at [509, 433] on div "•" at bounding box center [511, 435] width 3 height 14
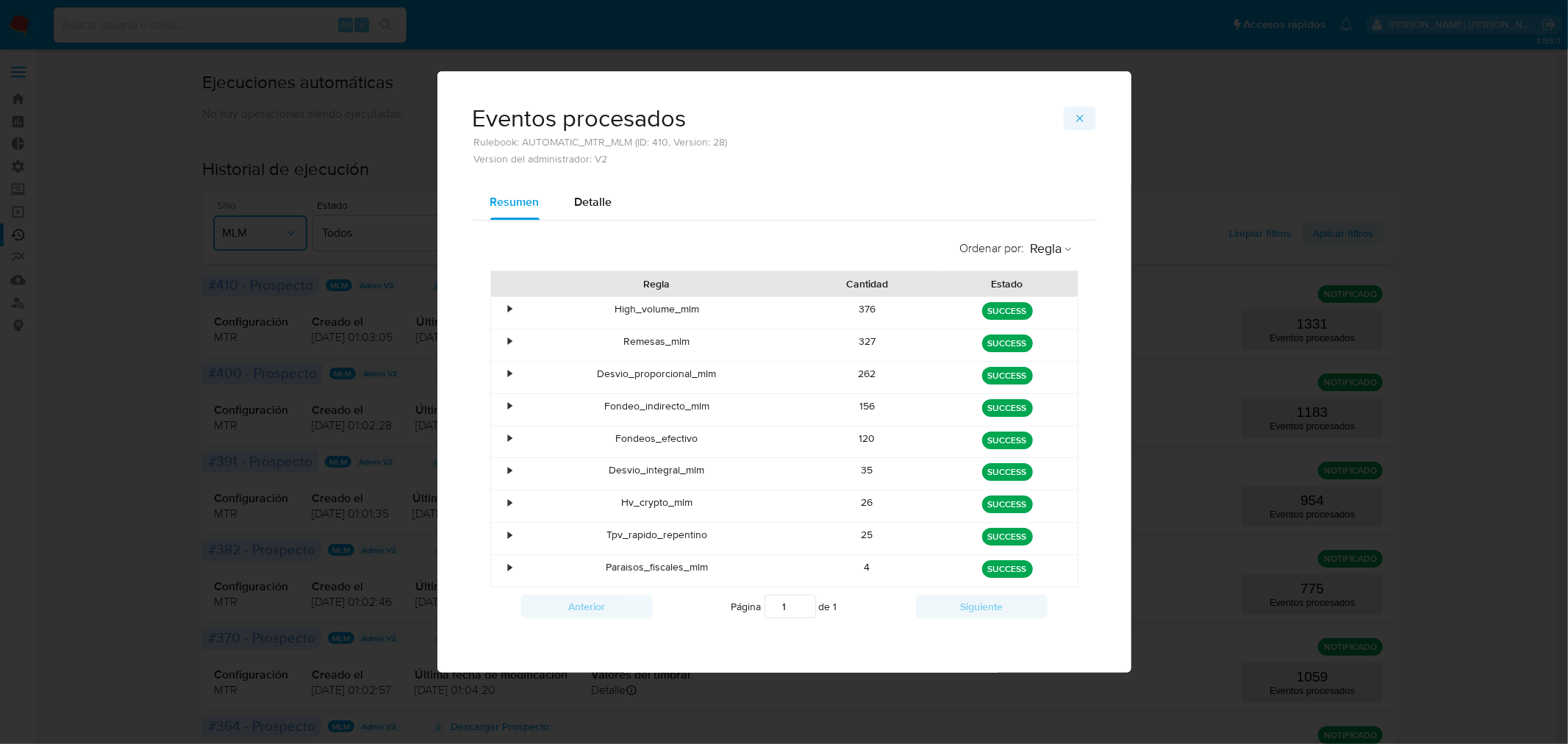
click at [1078, 118] on icon "button" at bounding box center [1080, 119] width 12 height 12
